Goal: Transaction & Acquisition: Book appointment/travel/reservation

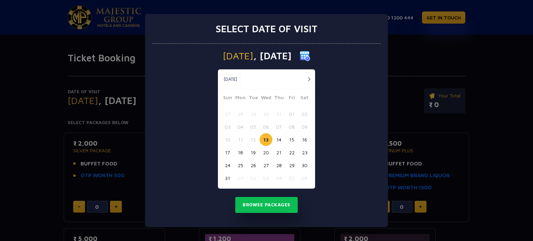
click at [268, 138] on button "13" at bounding box center [266, 139] width 13 height 13
click at [265, 136] on button "13" at bounding box center [266, 139] width 13 height 13
click at [265, 184] on button "03" at bounding box center [266, 178] width 13 height 13
click at [269, 134] on div "10 11 12 13 14 15 16" at bounding box center [266, 139] width 91 height 13
click at [266, 139] on button "13" at bounding box center [266, 139] width 13 height 13
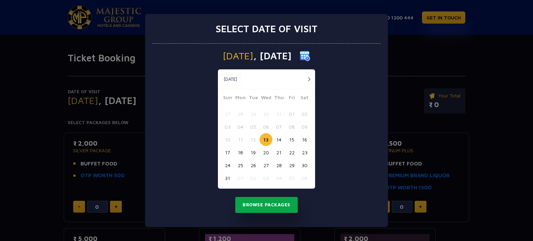
click at [279, 210] on button "Browse Packages" at bounding box center [266, 205] width 63 height 16
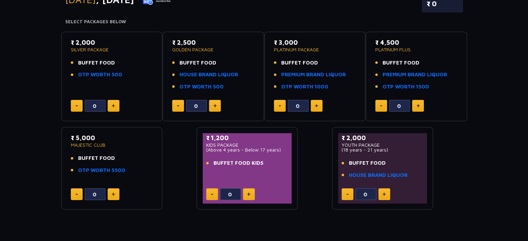
scroll to position [100, 0]
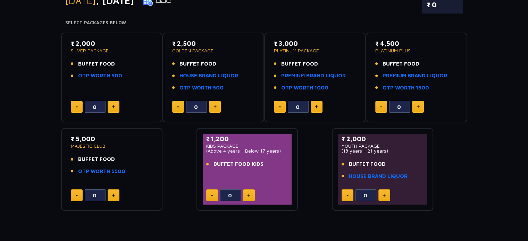
click at [314, 104] on button at bounding box center [317, 107] width 12 height 12
type input "1"
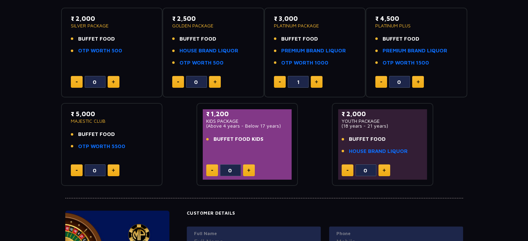
scroll to position [125, 0]
click at [111, 172] on button at bounding box center [114, 171] width 12 height 12
type input "1"
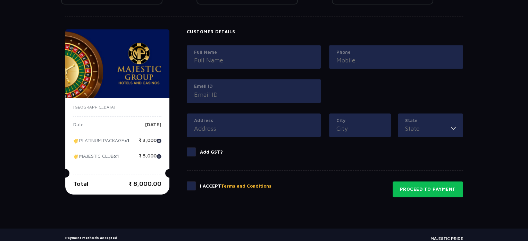
scroll to position [307, 0]
click at [191, 189] on span at bounding box center [191, 185] width 9 height 9
click at [0, 0] on input "checkbox" at bounding box center [0, 0] width 0 height 0
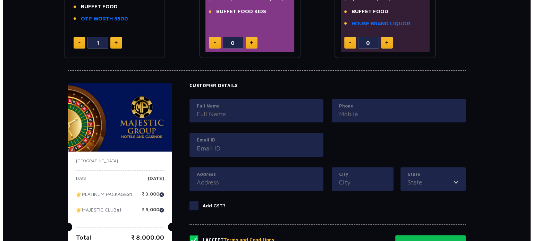
scroll to position [345, 0]
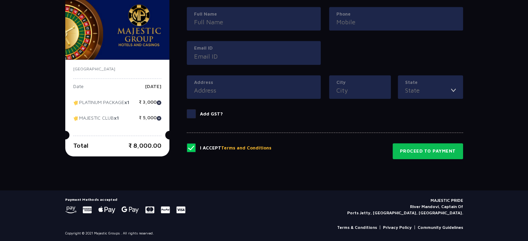
click at [246, 146] on button "Terms and Conditions" at bounding box center [246, 148] width 50 height 7
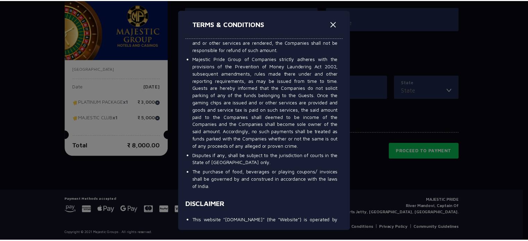
scroll to position [3755, 0]
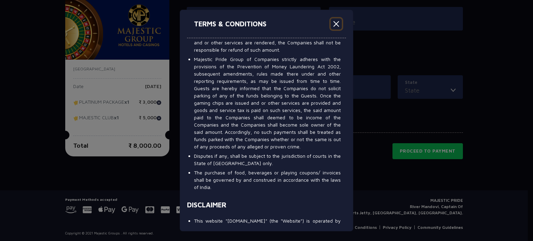
click at [336, 23] on button "Close" at bounding box center [336, 23] width 11 height 11
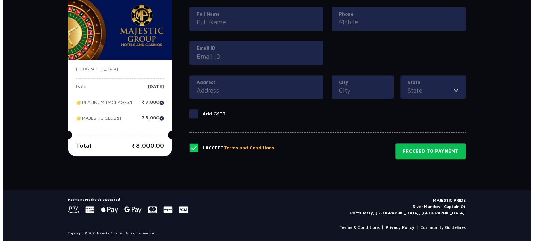
scroll to position [268, 0]
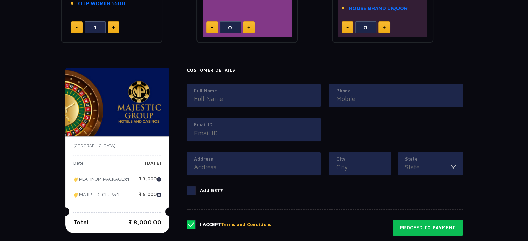
click at [246, 95] on input "Full Name" at bounding box center [253, 98] width 119 height 9
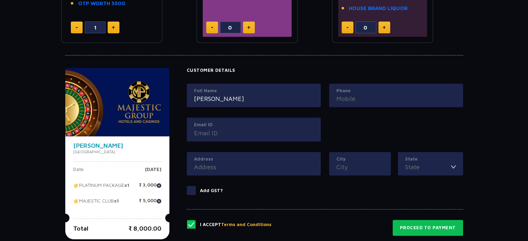
type input "Nipun Sikri"
type input "7838866810"
type input "nipunsikri90@gmail.com"
type input "Pune"
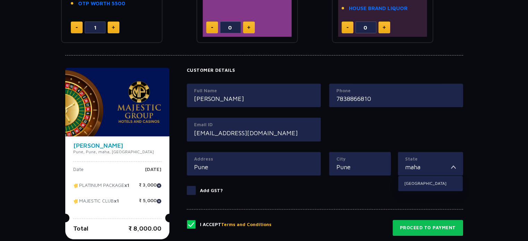
click at [221, 222] on button "Terms and Conditions" at bounding box center [246, 225] width 50 height 7
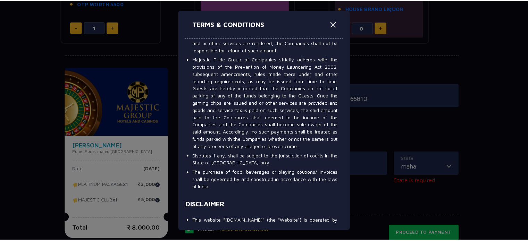
scroll to position [0, 0]
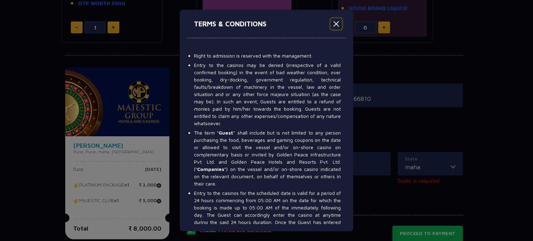
click at [334, 23] on button "Close" at bounding box center [336, 23] width 11 height 11
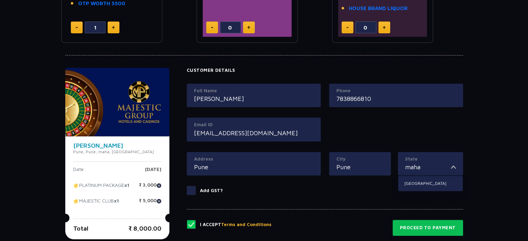
click at [439, 165] on input "maha" at bounding box center [428, 167] width 46 height 9
click at [425, 182] on li "Maharashtra" at bounding box center [430, 183] width 65 height 9
type input "Maharashtra"
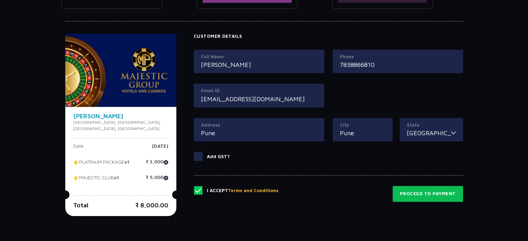
scroll to position [315, 0]
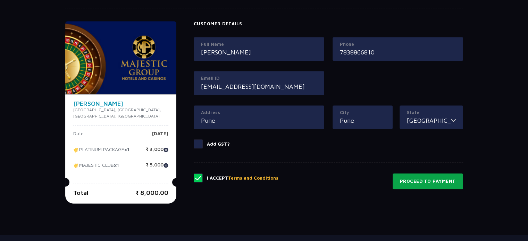
click at [416, 180] on button "Proceed to Payment" at bounding box center [428, 182] width 70 height 16
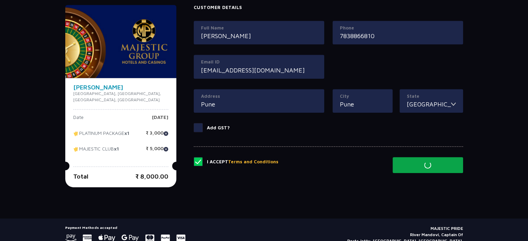
scroll to position [330, 0]
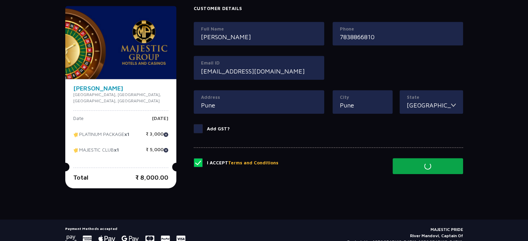
type input "2"
type input "0"
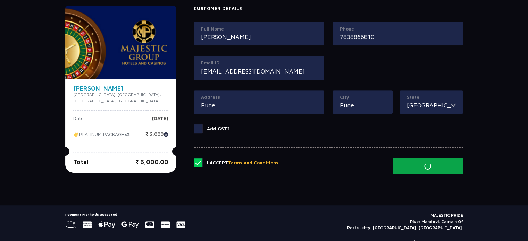
type input "1"
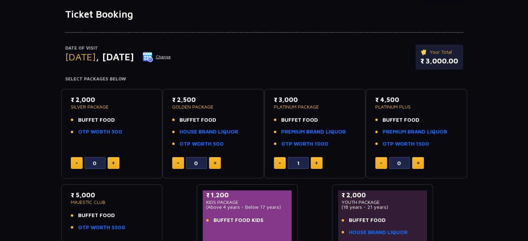
scroll to position [94, 0]
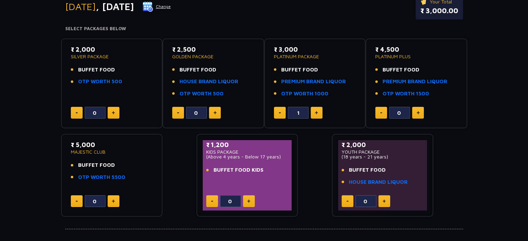
click at [316, 115] on button at bounding box center [317, 113] width 12 height 12
click at [281, 112] on button at bounding box center [280, 113] width 12 height 12
type input "1"
click at [109, 199] on button at bounding box center [114, 202] width 12 height 12
type input "1"
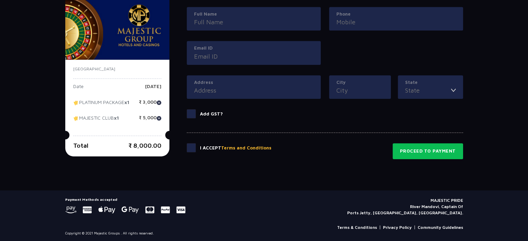
scroll to position [316, 0]
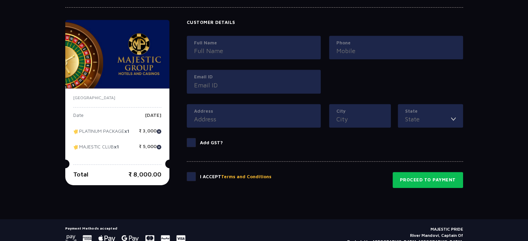
click at [216, 44] on label "Full Name" at bounding box center [253, 43] width 119 height 7
click at [216, 46] on input "Full Name" at bounding box center [253, 50] width 119 height 9
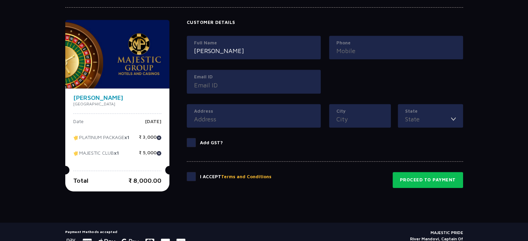
type input "[PERSON_NAME]"
type input "7838866810"
type input "[EMAIL_ADDRESS][DOMAIN_NAME]"
type input "Pune"
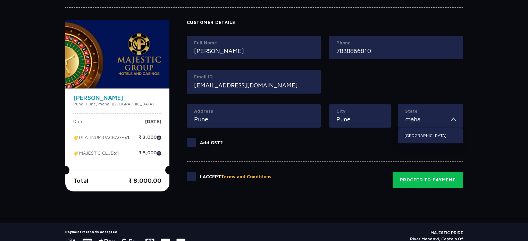
click at [221, 174] on button "Terms and Conditions" at bounding box center [246, 177] width 50 height 7
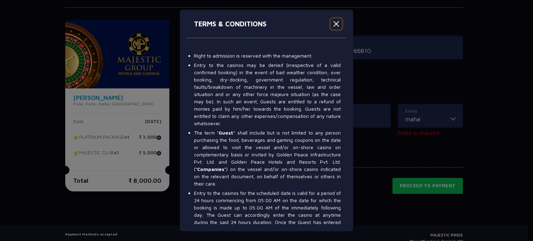
click at [340, 27] on button "Close" at bounding box center [336, 23] width 11 height 11
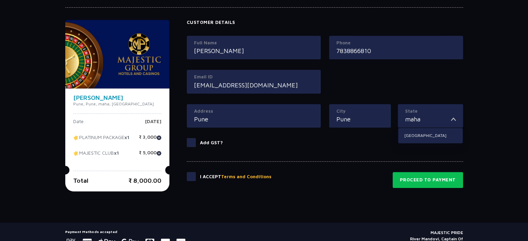
click at [423, 120] on input "maha" at bounding box center [428, 119] width 46 height 9
click at [417, 131] on li "Maharashtra" at bounding box center [430, 135] width 65 height 9
type input "Maharashtra"
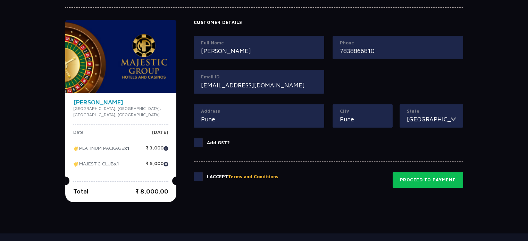
click at [196, 176] on label at bounding box center [200, 176] width 13 height 9
click at [0, 0] on input "checkbox" at bounding box center [0, 0] width 0 height 0
click at [437, 183] on button "Proceed to Payment" at bounding box center [428, 180] width 70 height 16
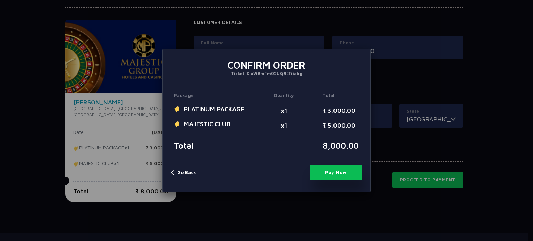
click at [337, 180] on button "Pay Now" at bounding box center [336, 173] width 52 height 16
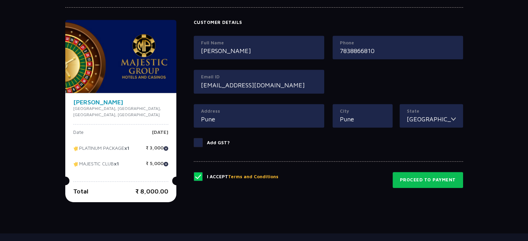
type input "0"
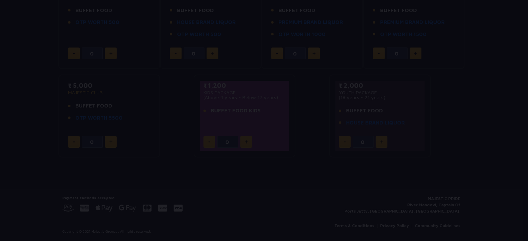
scroll to position [153, 0]
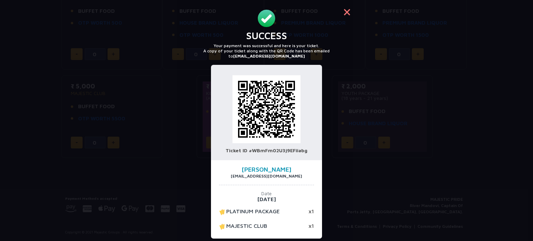
click at [339, 13] on button "×" at bounding box center [347, 11] width 17 height 17
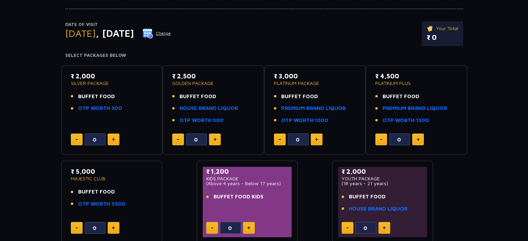
scroll to position [68, 0]
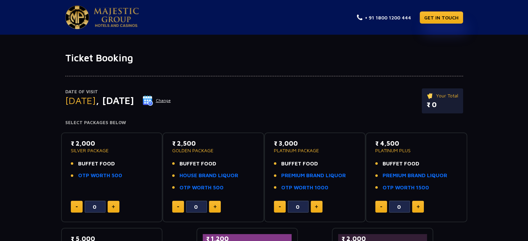
click at [126, 23] on img at bounding box center [116, 17] width 45 height 19
